Goal: Transaction & Acquisition: Book appointment/travel/reservation

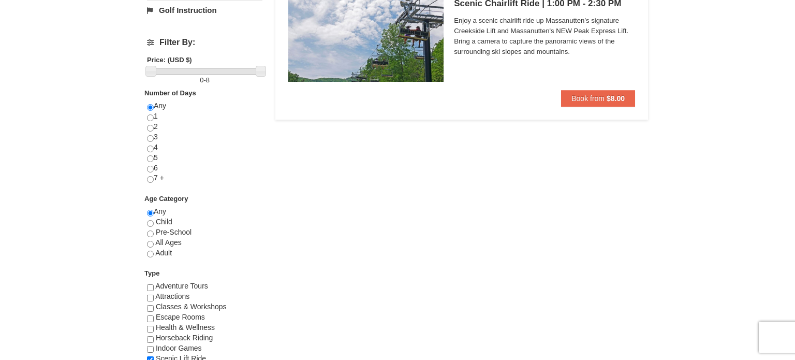
scroll to position [371, 0]
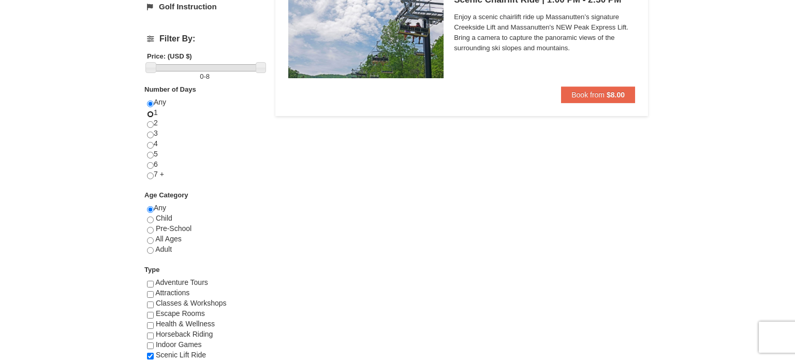
click at [152, 112] on input "radio" at bounding box center [150, 114] width 7 height 7
radio input "true"
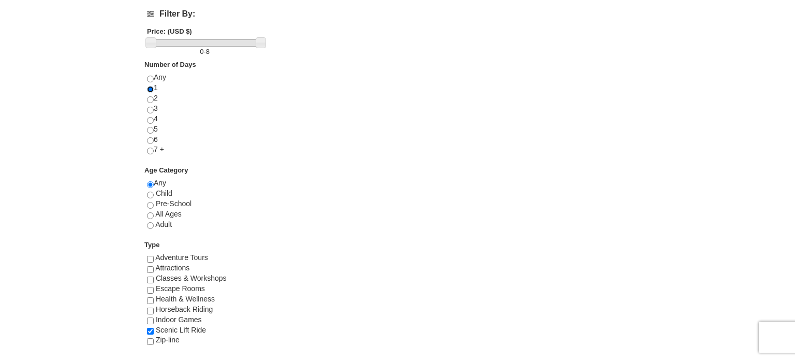
scroll to position [397, 0]
click at [149, 221] on input "radio" at bounding box center [150, 223] width 7 height 7
radio input "true"
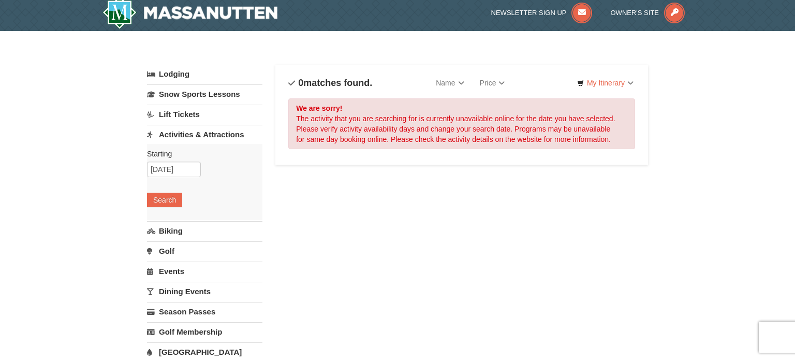
scroll to position [0, 0]
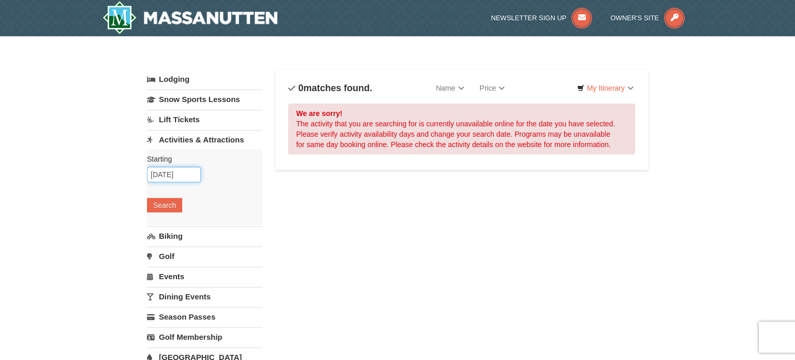
click at [184, 174] on input "[DATE]" at bounding box center [174, 175] width 54 height 16
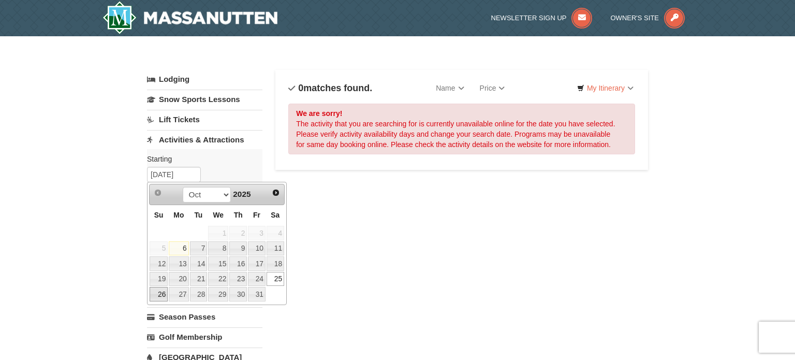
click at [160, 289] on link "26" at bounding box center [159, 294] width 18 height 14
type input "10/26/2025"
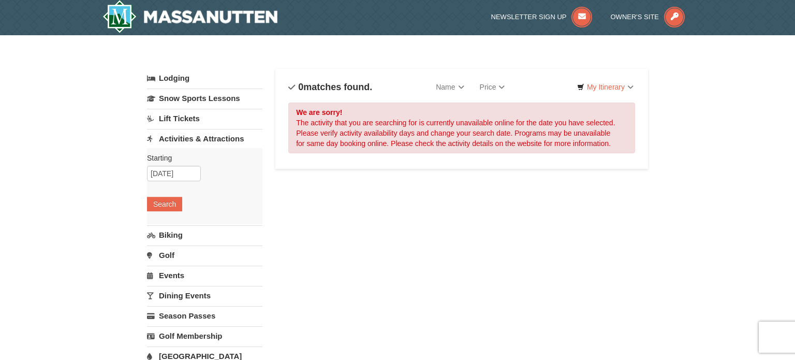
scroll to position [2, 0]
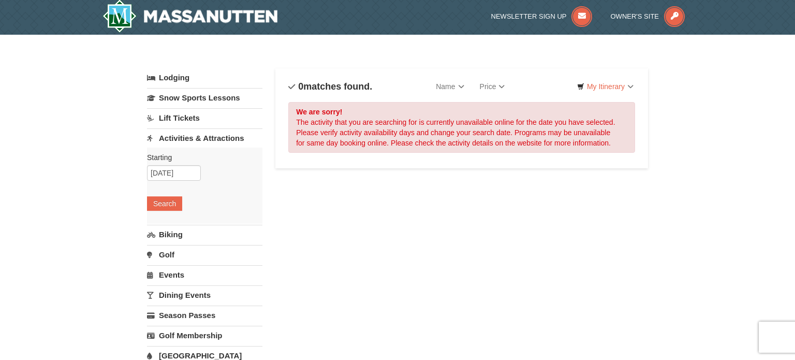
click at [193, 120] on link "Lift Tickets" at bounding box center [204, 117] width 115 height 19
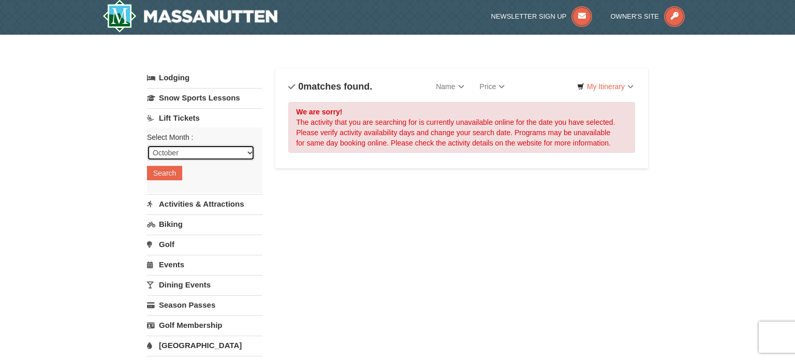
click at [186, 151] on select "October November December January February March April May June July August Sep…" at bounding box center [201, 153] width 108 height 16
click at [147, 145] on select "October November December January February March April May June July August Sep…" at bounding box center [201, 153] width 108 height 16
click at [169, 169] on button "Search" at bounding box center [164, 173] width 35 height 14
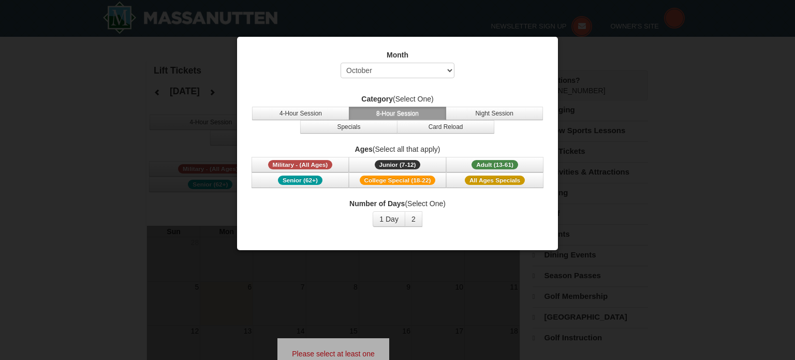
select select "10"
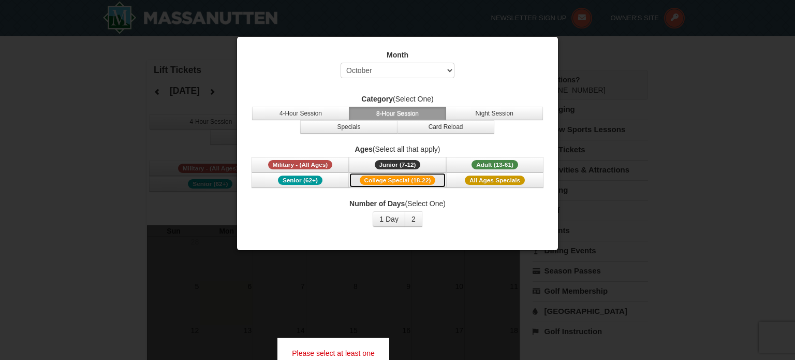
click at [393, 181] on span "College Special (18-22)" at bounding box center [398, 179] width 76 height 9
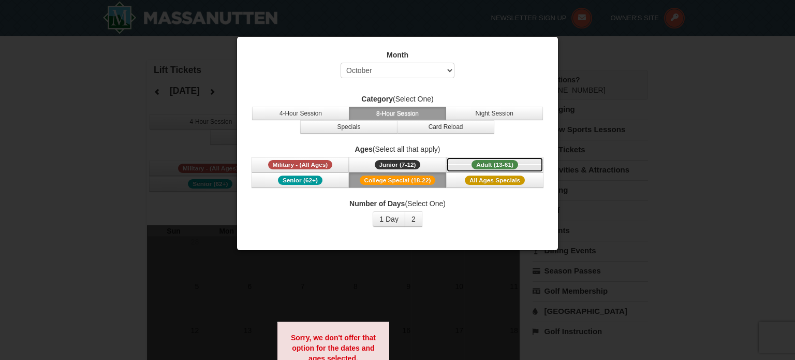
click at [484, 164] on span "Adult (13-61)" at bounding box center [495, 164] width 47 height 9
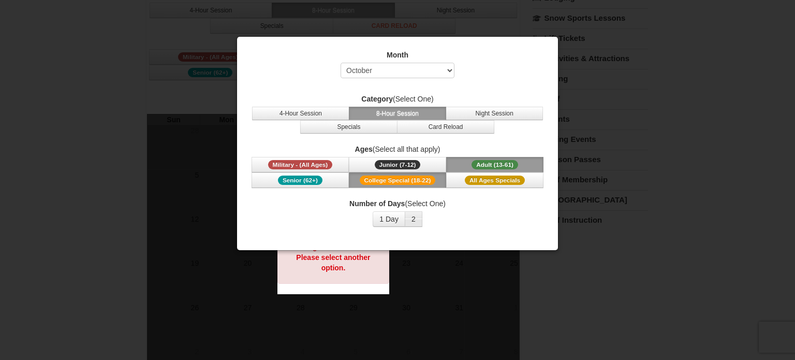
scroll to position [127, 0]
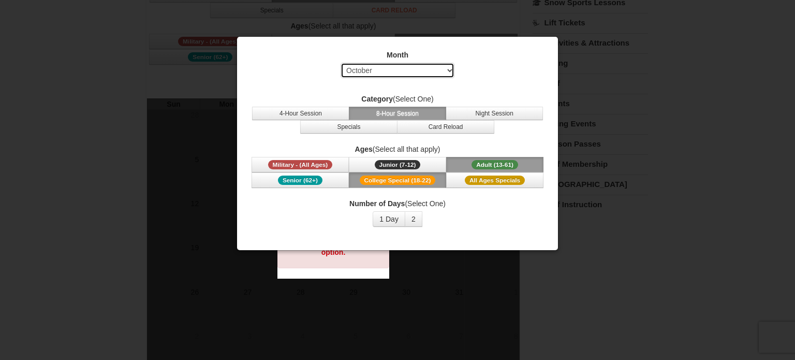
click at [427, 70] on select "Select October November December January February March April May June July Aug…" at bounding box center [398, 71] width 114 height 16
click at [341, 63] on select "Select October November December January February March April May June July Aug…" at bounding box center [398, 71] width 114 height 16
click at [390, 219] on button "1 Day" at bounding box center [389, 219] width 33 height 16
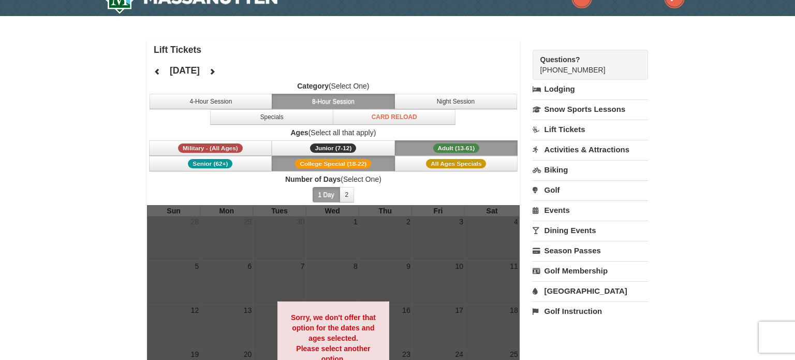
scroll to position [18, 0]
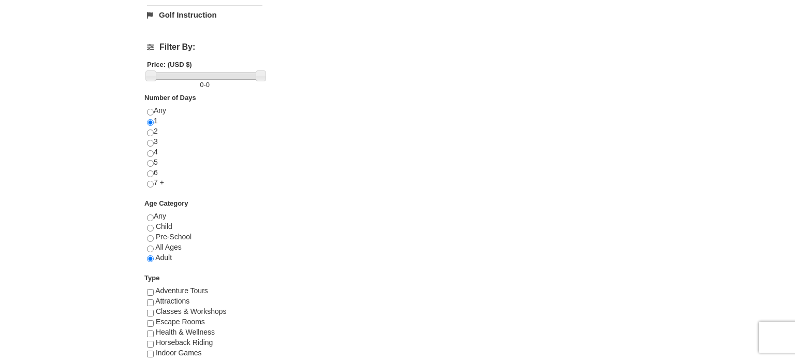
scroll to position [373, 0]
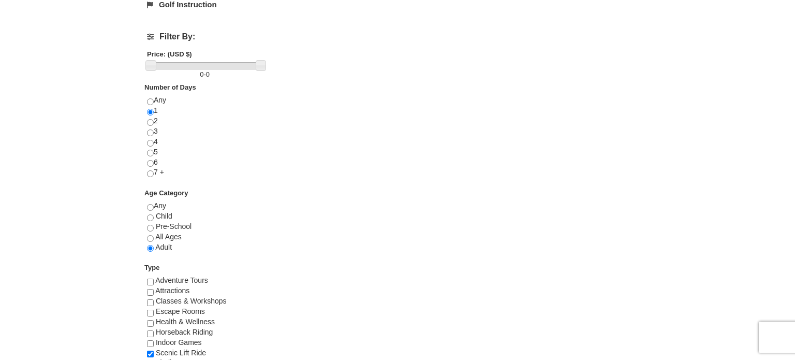
click at [165, 98] on div "Any 1 2 3 4 5 6 7 +" at bounding box center [204, 141] width 115 height 93
click at [149, 99] on input "radio" at bounding box center [150, 101] width 7 height 7
radio input "true"
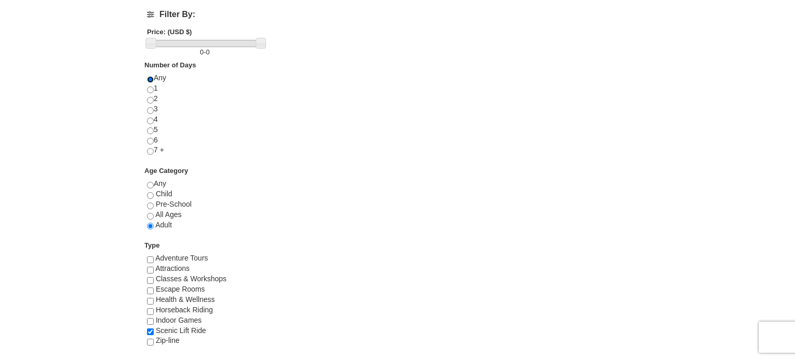
scroll to position [396, 0]
click at [150, 182] on input "radio" at bounding box center [150, 183] width 7 height 7
radio input "true"
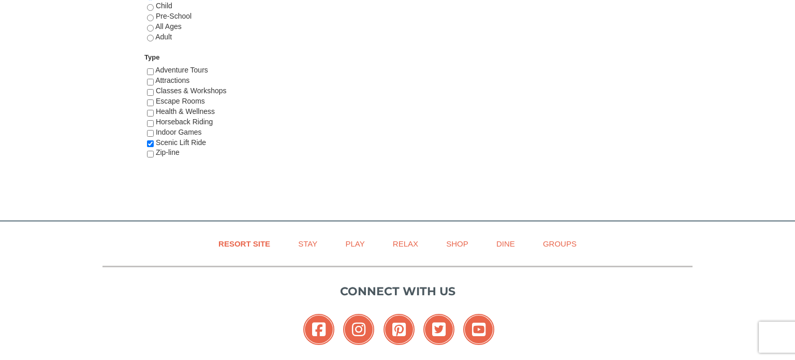
scroll to position [0, 0]
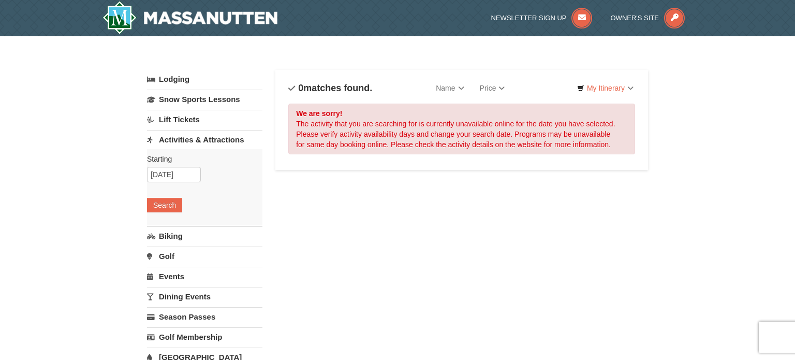
click at [319, 130] on div "We are sorry! The activity that you are searching for is currently unavailable …" at bounding box center [461, 129] width 347 height 51
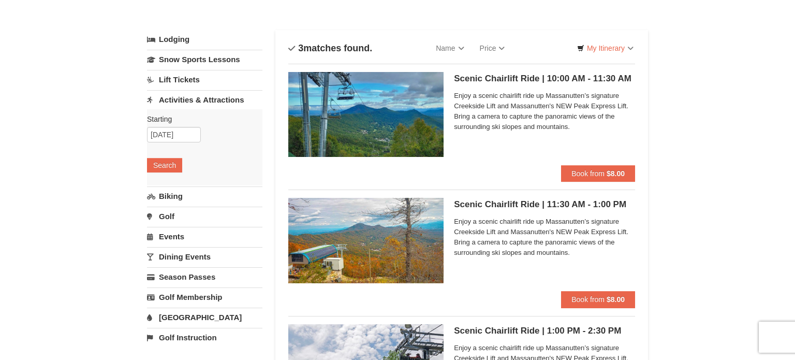
scroll to position [60, 0]
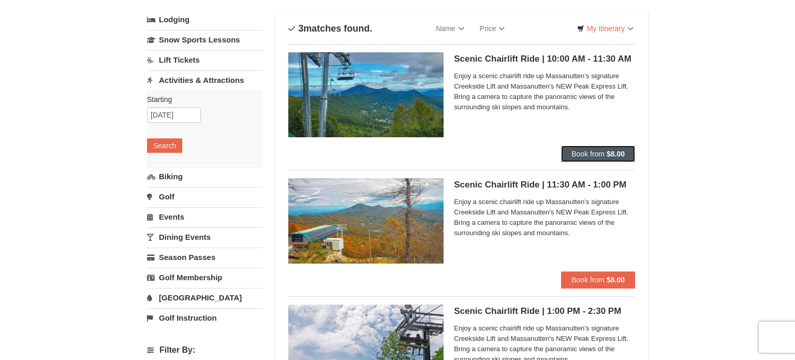
click at [601, 157] on span "Book from" at bounding box center [587, 154] width 33 height 8
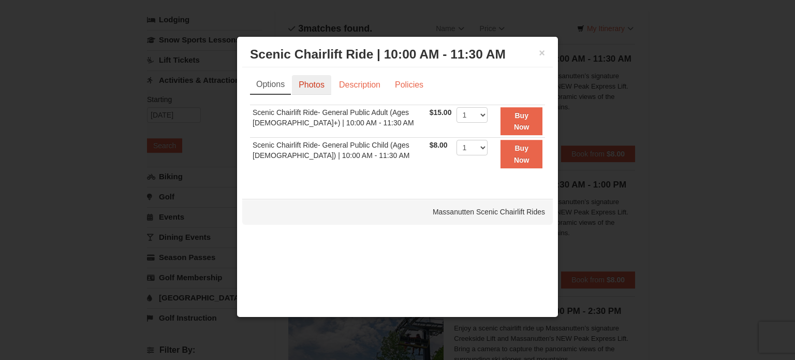
click at [312, 89] on link "Photos" at bounding box center [311, 85] width 39 height 20
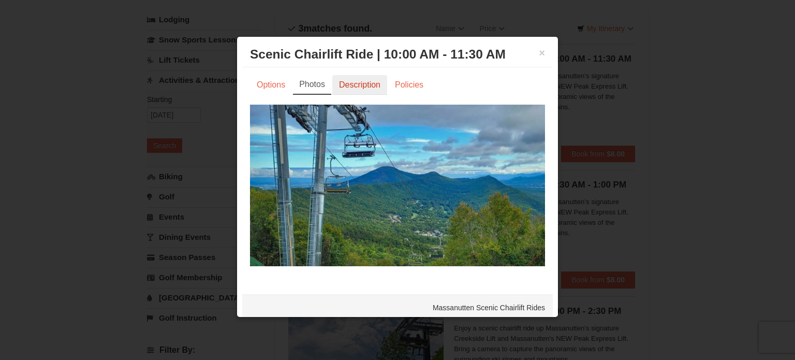
click at [363, 79] on link "Description" at bounding box center [359, 85] width 55 height 20
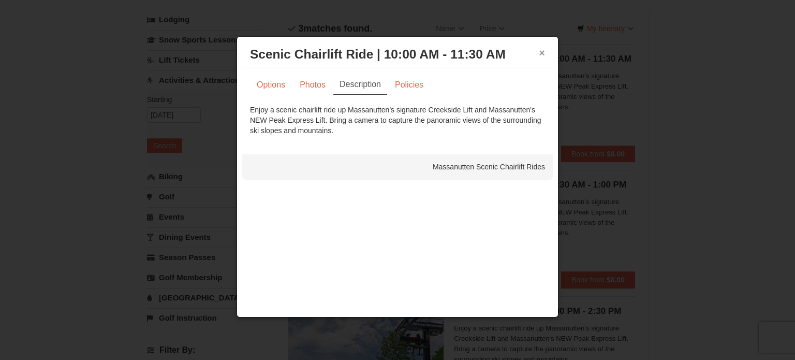
click at [542, 52] on button "×" at bounding box center [542, 53] width 6 height 10
